Goal: Navigation & Orientation: Find specific page/section

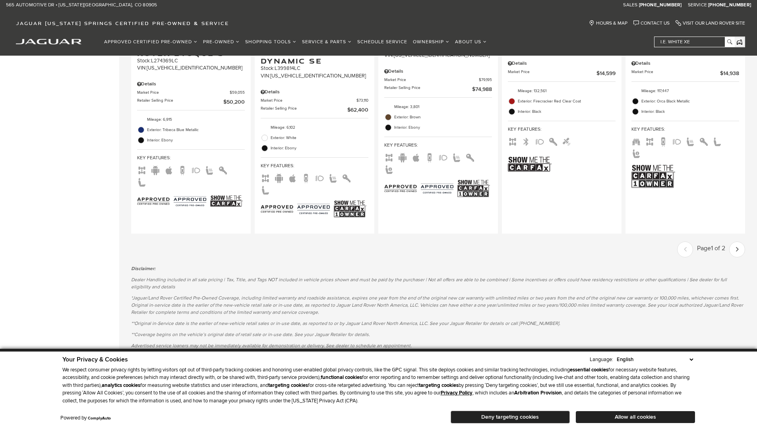
scroll to position [1295, 0]
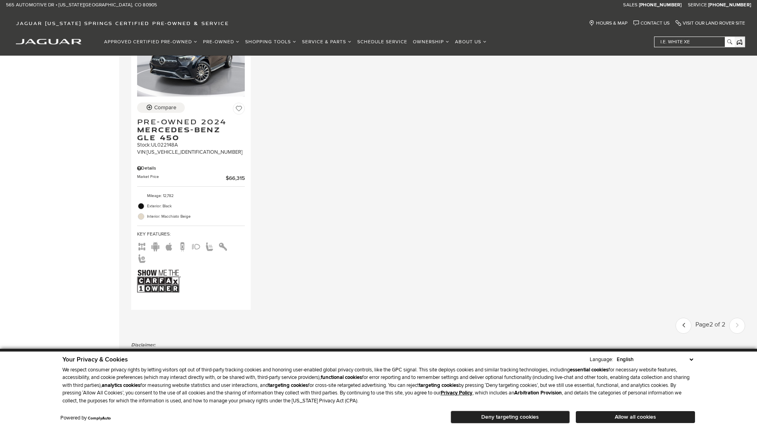
scroll to position [1237, 0]
